Goal: Navigation & Orientation: Find specific page/section

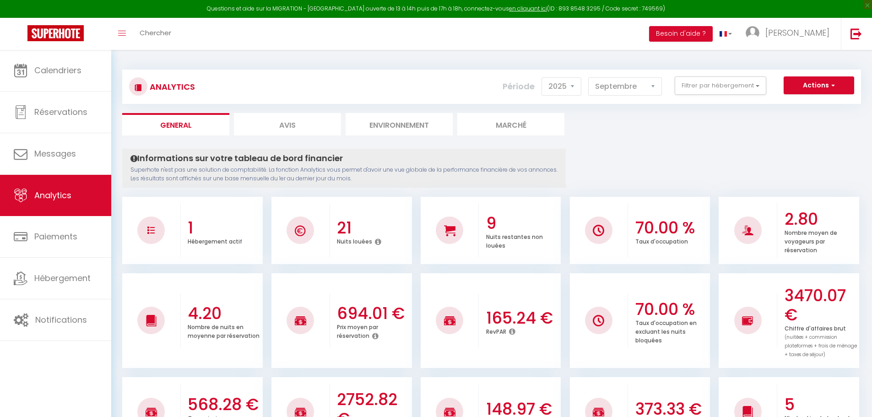
select select "2025"
select select "9"
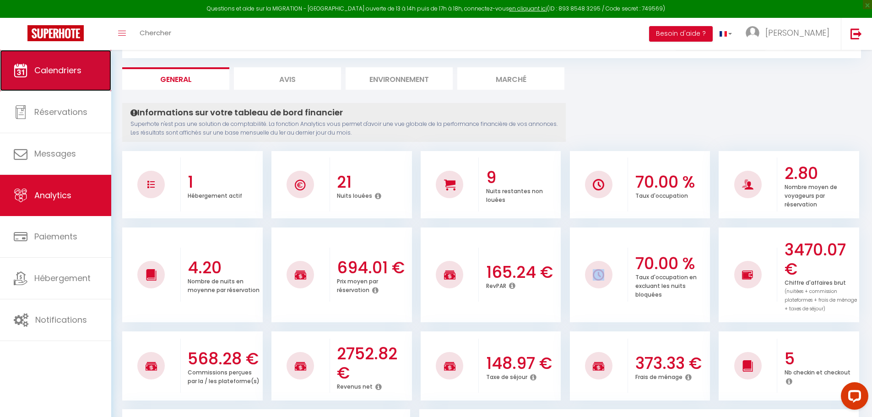
click at [73, 85] on link "Calendriers" at bounding box center [55, 70] width 111 height 41
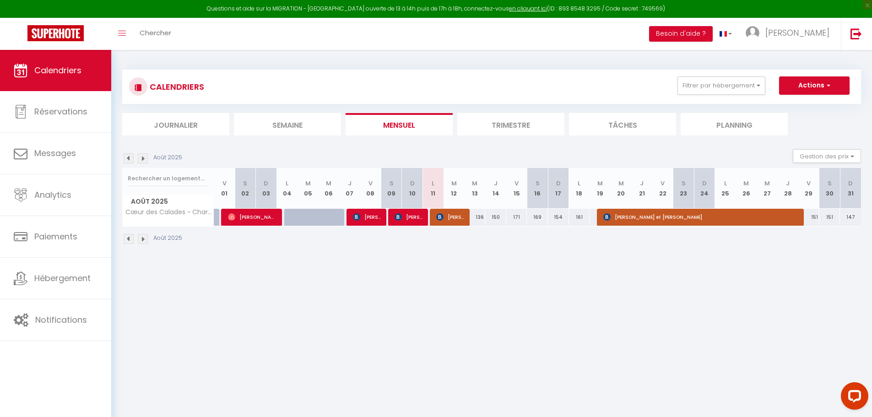
click at [139, 238] on img at bounding box center [143, 239] width 10 height 10
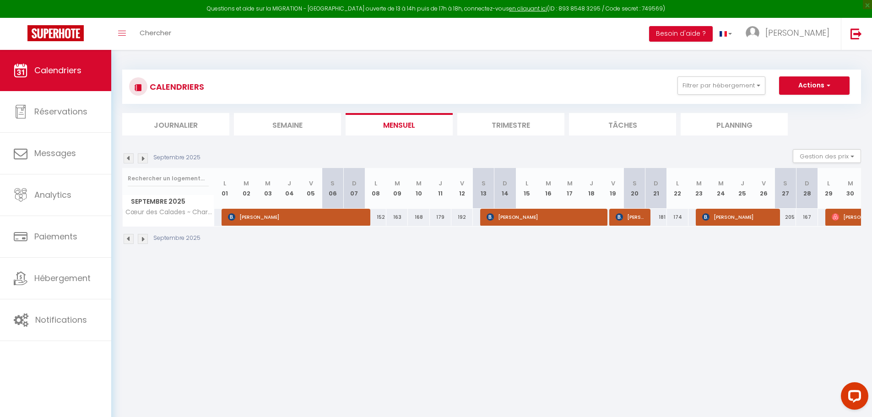
click at [139, 238] on img at bounding box center [143, 239] width 10 height 10
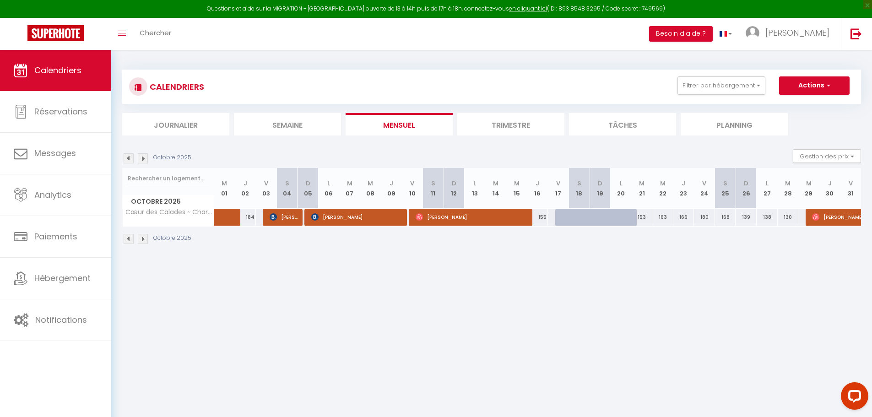
click at [139, 238] on img at bounding box center [143, 239] width 10 height 10
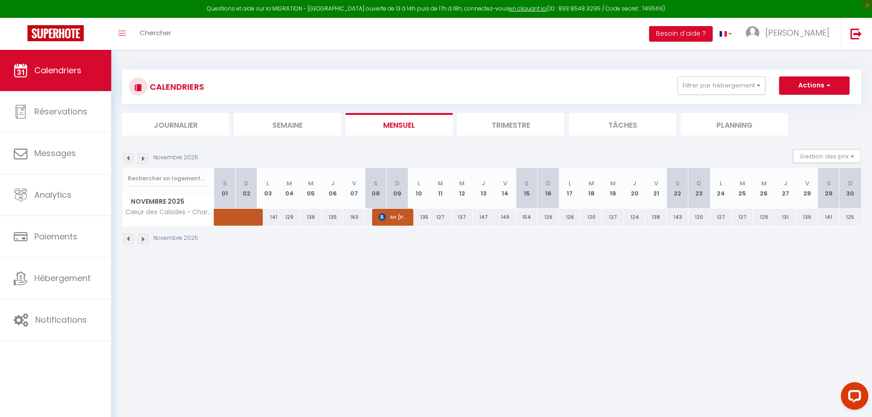
click at [139, 238] on img at bounding box center [143, 239] width 10 height 10
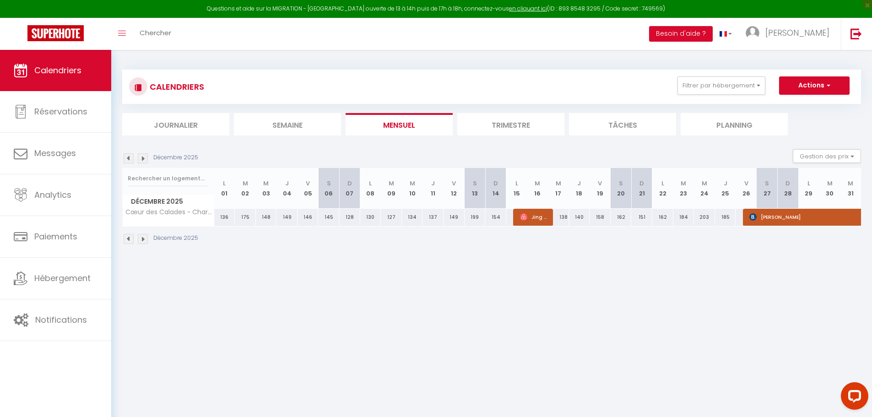
click at [139, 238] on img at bounding box center [143, 239] width 10 height 10
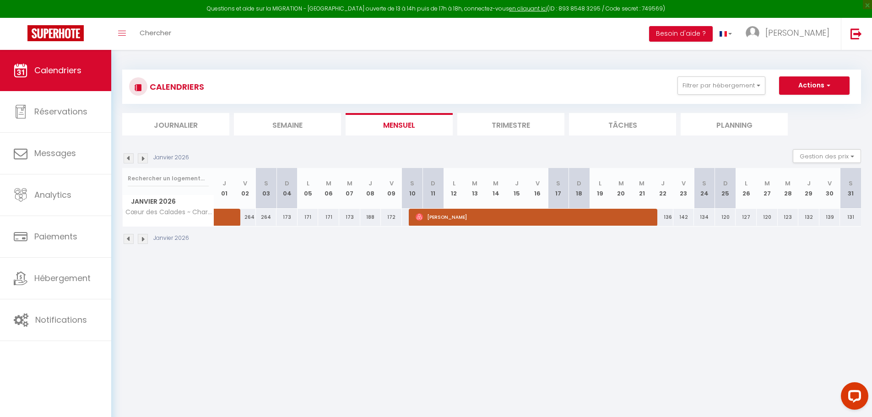
click at [139, 238] on img at bounding box center [143, 239] width 10 height 10
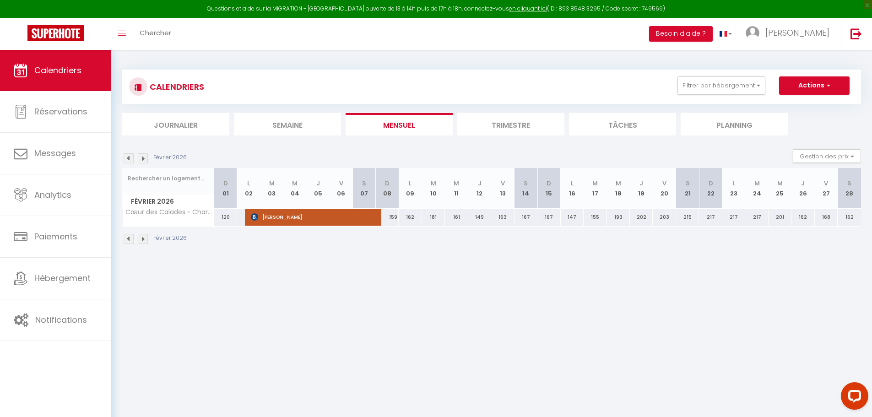
click at [139, 238] on img at bounding box center [143, 239] width 10 height 10
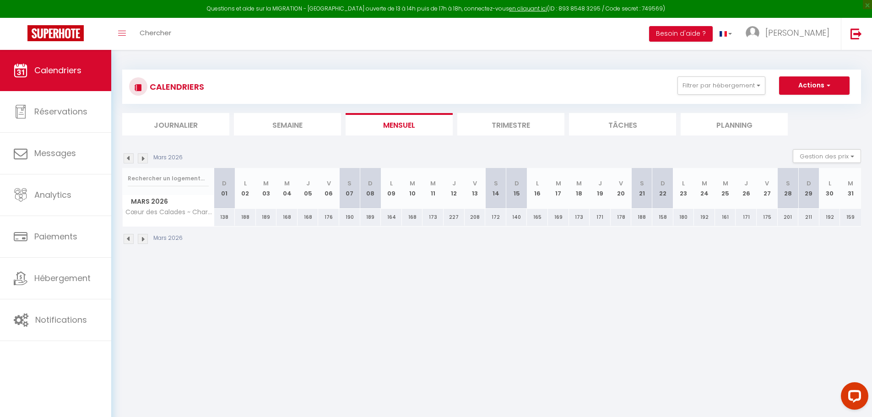
click at [139, 238] on img at bounding box center [143, 239] width 10 height 10
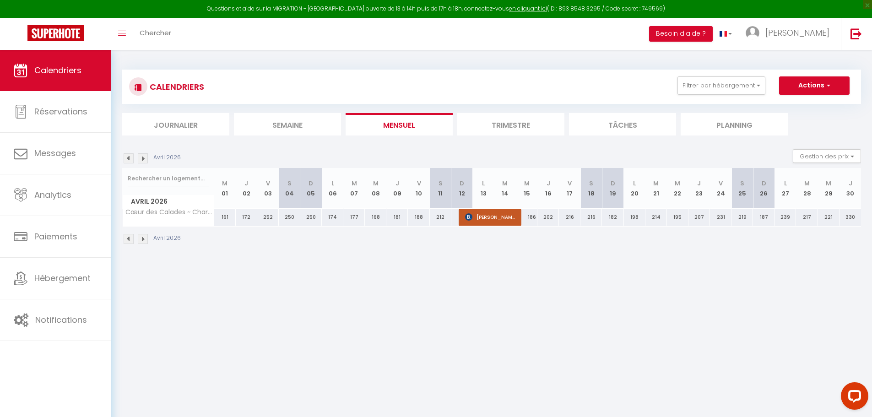
click at [139, 238] on img at bounding box center [143, 239] width 10 height 10
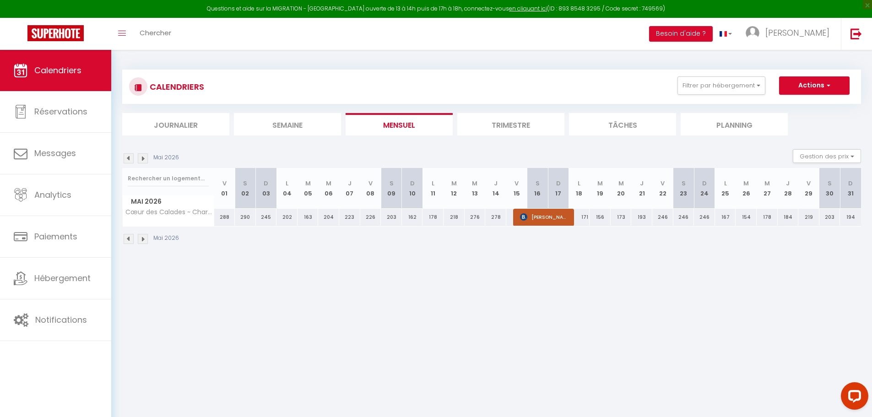
click at [139, 238] on img at bounding box center [143, 239] width 10 height 10
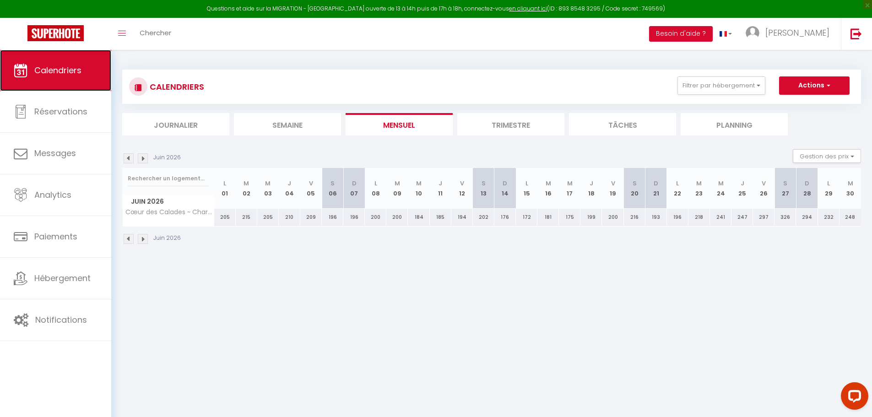
click at [78, 70] on span "Calendriers" at bounding box center [57, 70] width 47 height 11
click at [128, 234] on img at bounding box center [129, 239] width 10 height 10
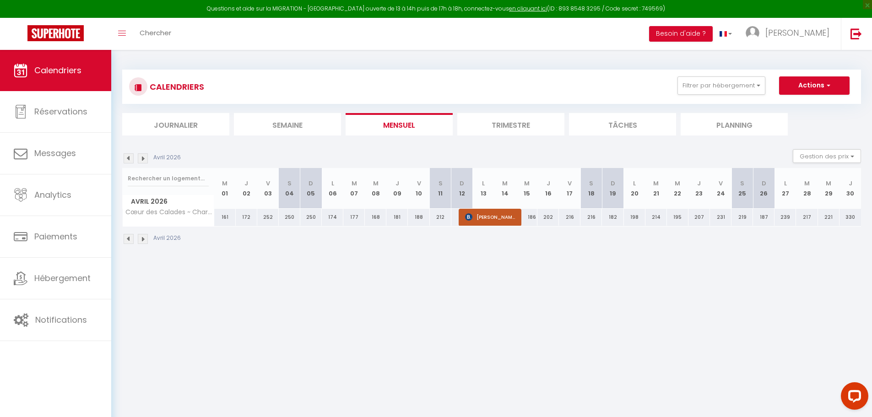
click at [128, 234] on img at bounding box center [129, 239] width 10 height 10
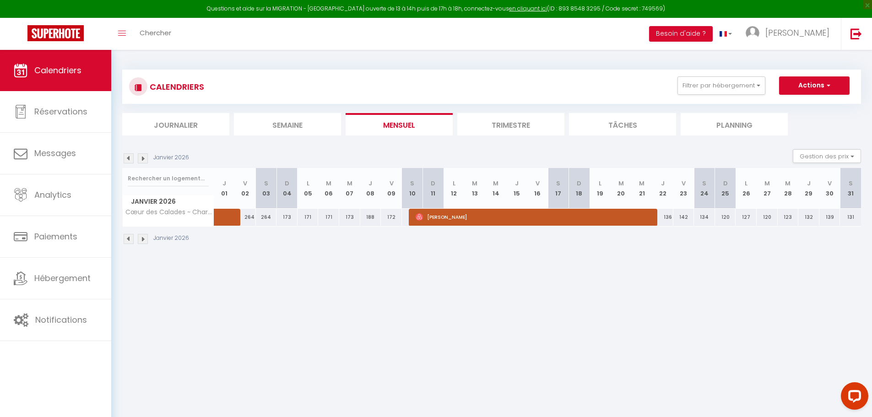
click at [128, 234] on img at bounding box center [129, 239] width 10 height 10
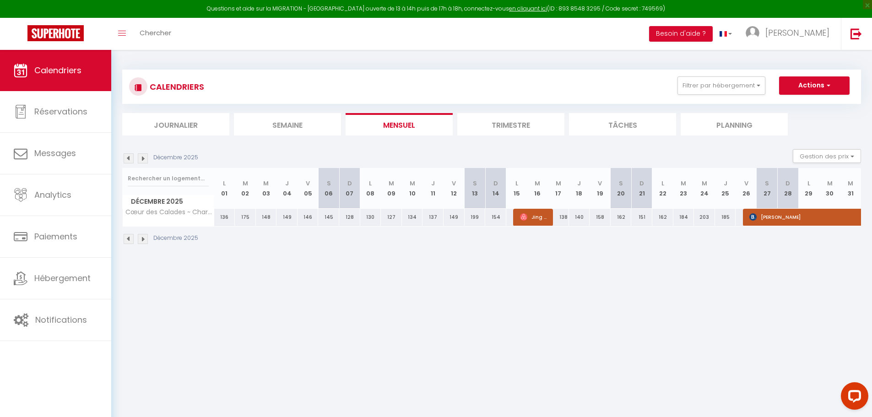
click at [128, 234] on img at bounding box center [129, 239] width 10 height 10
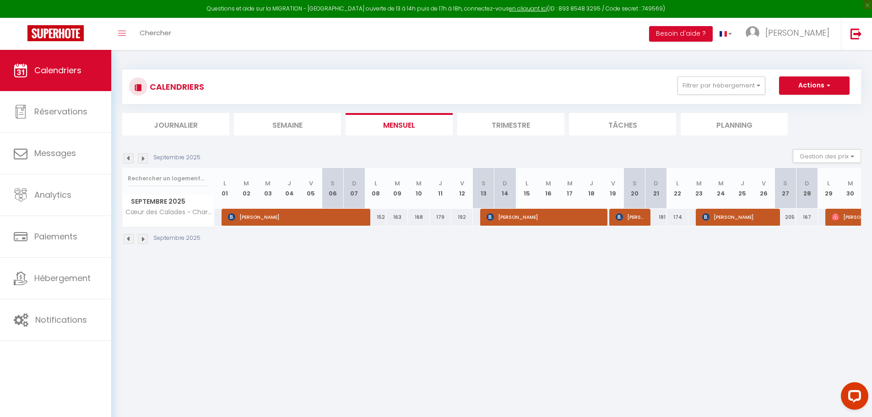
click at [128, 234] on img at bounding box center [129, 239] width 10 height 10
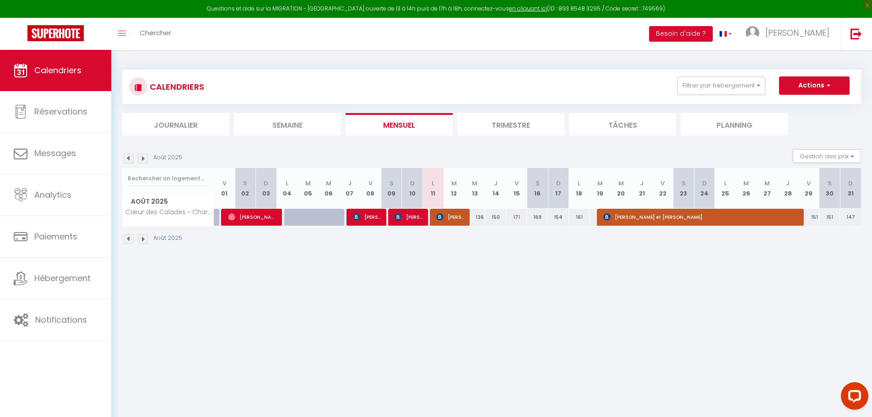
click at [128, 234] on img at bounding box center [129, 239] width 10 height 10
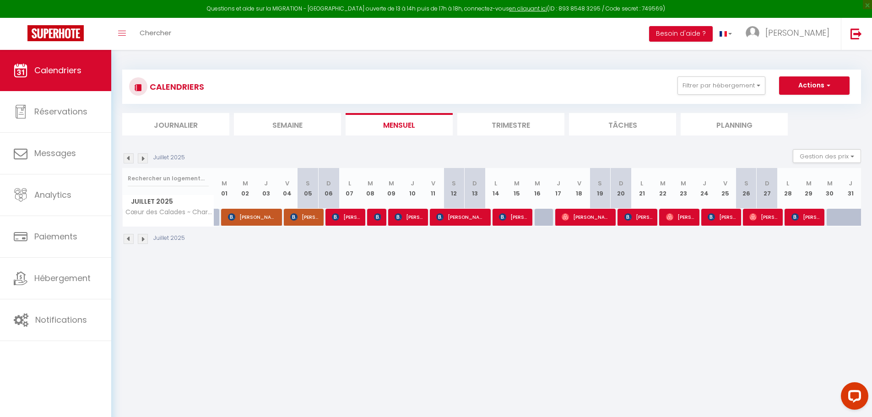
click at [146, 237] on img at bounding box center [143, 239] width 10 height 10
